Goal: Task Accomplishment & Management: Manage account settings

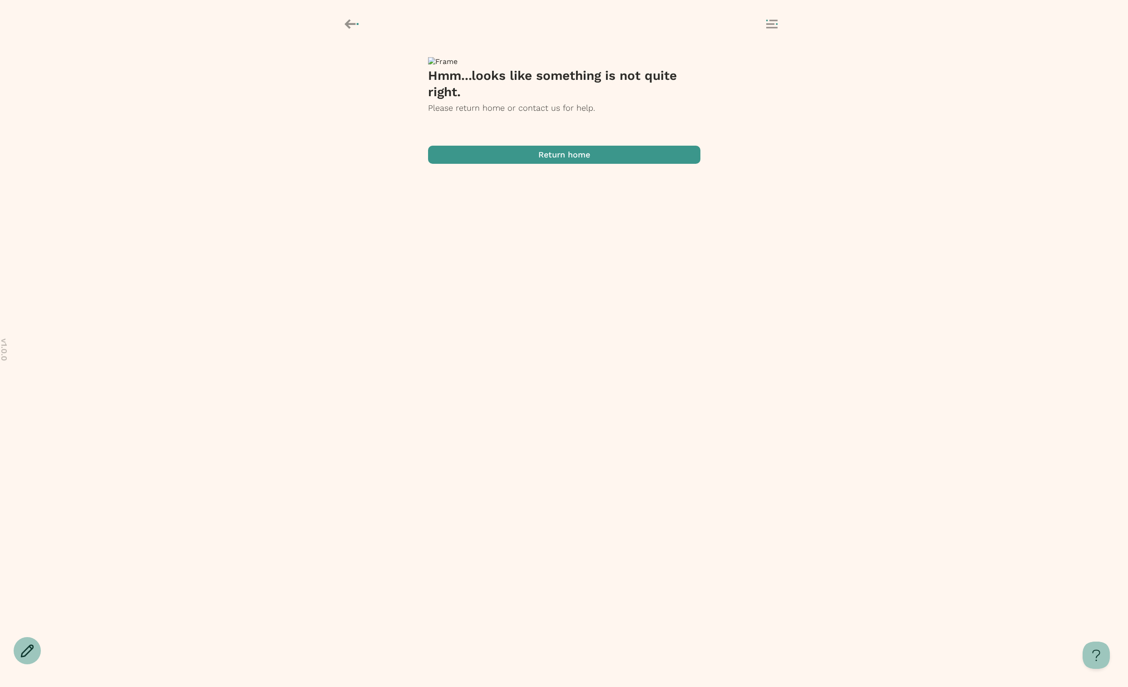
click at [611, 164] on span "button" at bounding box center [564, 155] width 272 height 18
click at [775, 36] on div at bounding box center [564, 24] width 1128 height 49
click at [771, 29] on button at bounding box center [778, 25] width 25 height 10
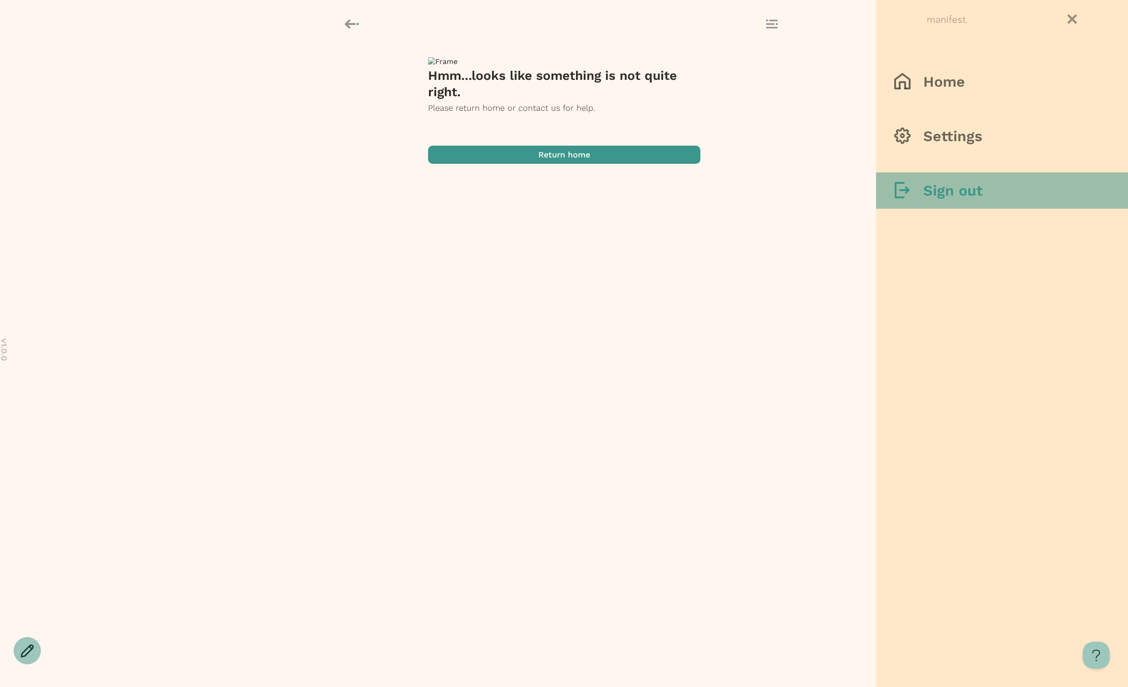
click at [936, 196] on h3 "Sign out" at bounding box center [952, 191] width 59 height 18
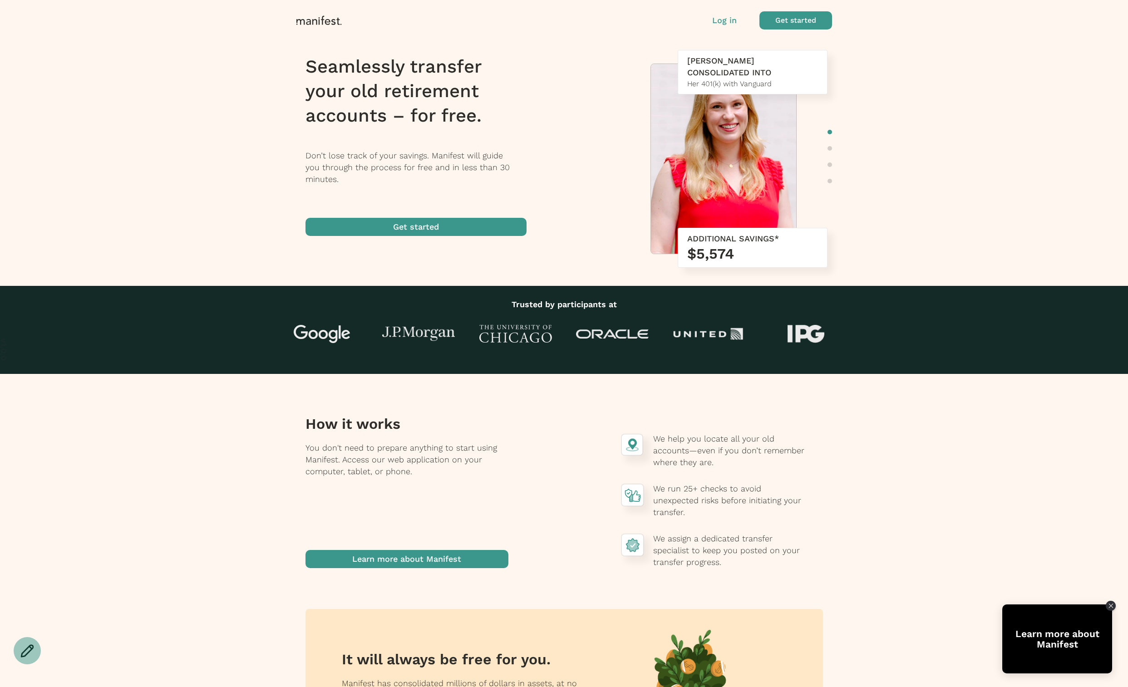
click at [712, 23] on div "Log in Get started" at bounding box center [564, 20] width 572 height 18
click at [719, 21] on p "Log in" at bounding box center [724, 21] width 25 height 12
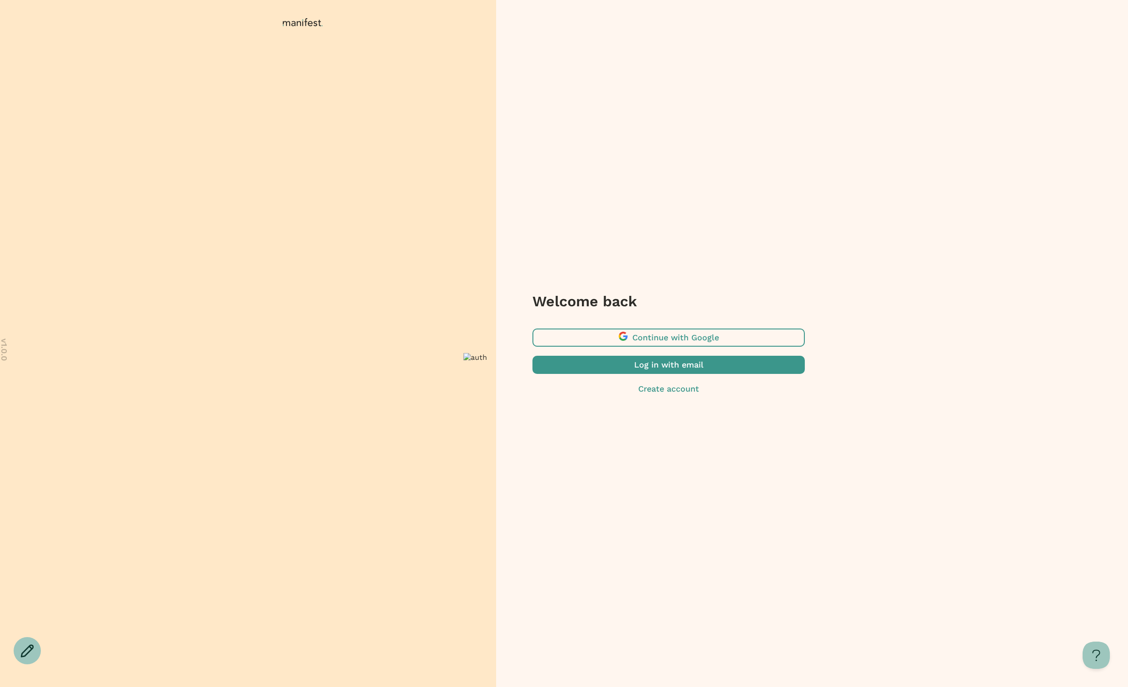
click at [603, 364] on span "button" at bounding box center [668, 365] width 272 height 18
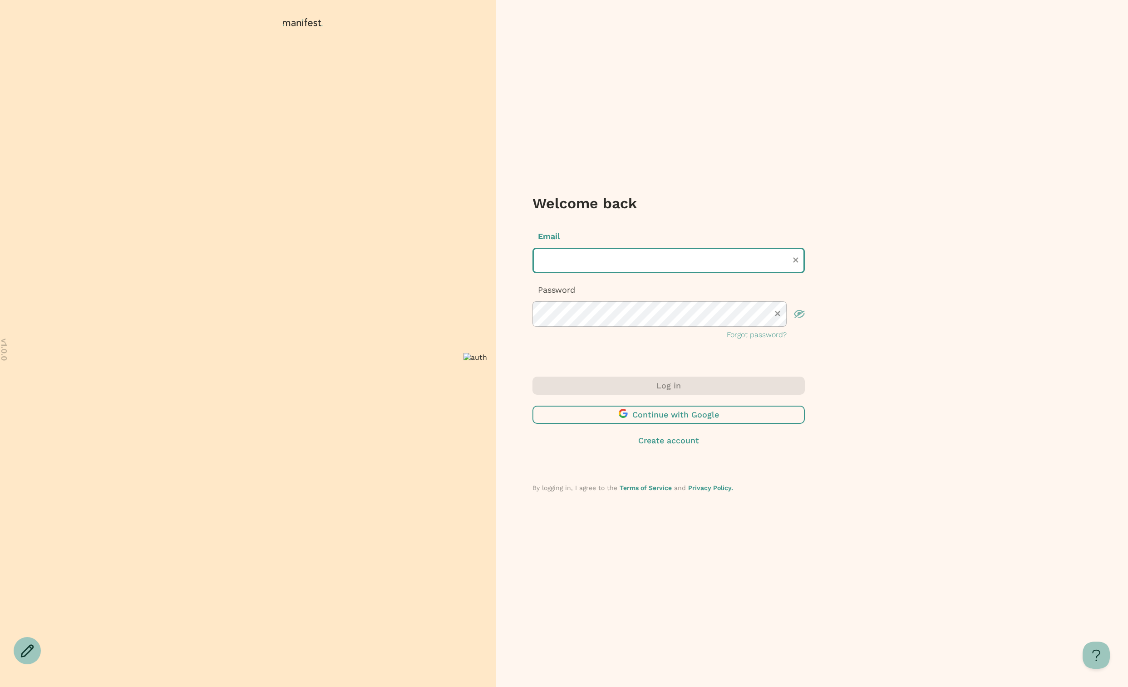
drag, startPoint x: 571, startPoint y: 265, endPoint x: 571, endPoint y: 255, distance: 10.0
click at [571, 265] on input "text" at bounding box center [668, 260] width 272 height 25
type input "**********"
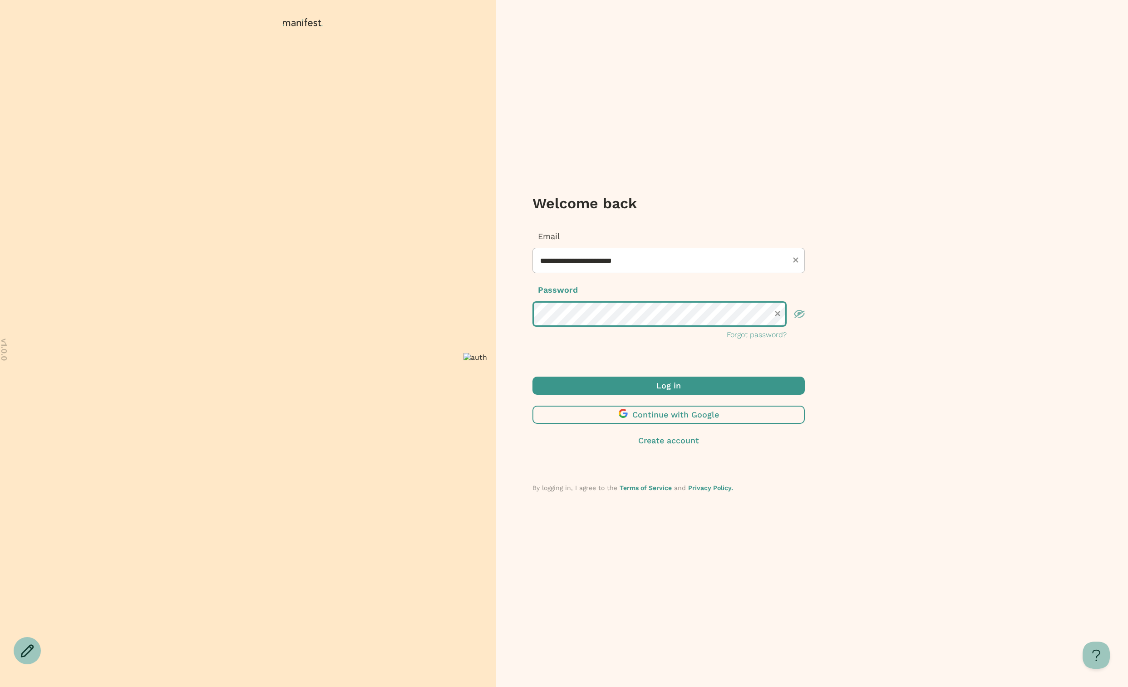
click at [532, 377] on button "Log in" at bounding box center [668, 386] width 272 height 18
